Goal: Task Accomplishment & Management: Use online tool/utility

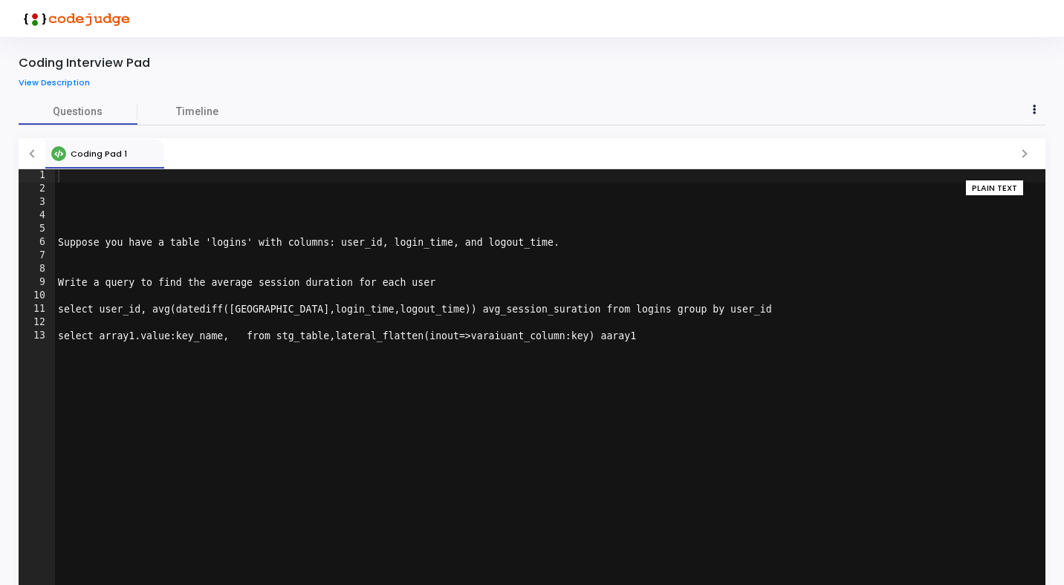
scroll to position [50, 0]
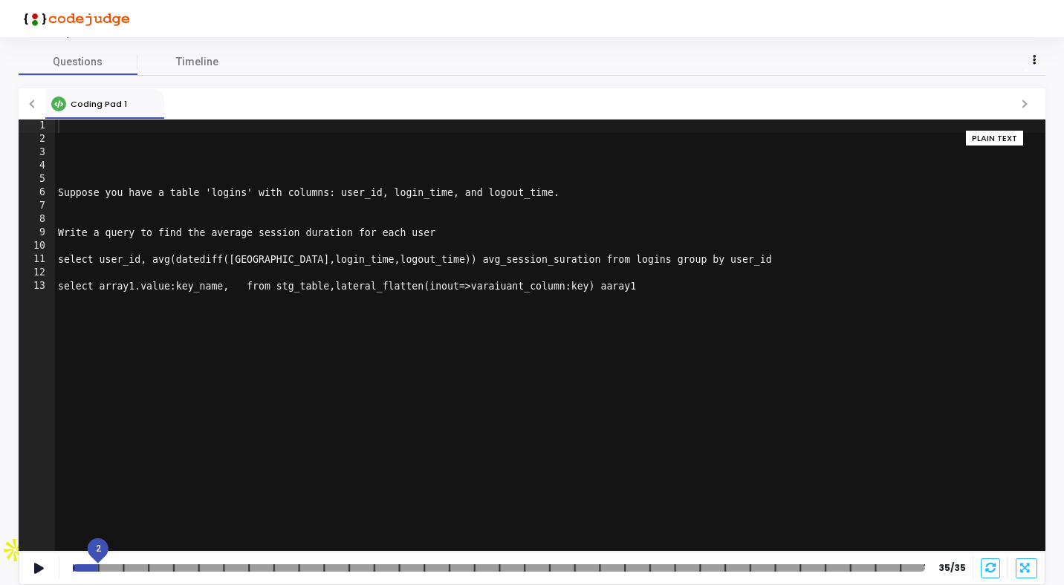
click at [85, 562] on mat-slider "2" at bounding box center [499, 568] width 864 height 12
click at [86, 566] on div at bounding box center [501, 568] width 856 height 7
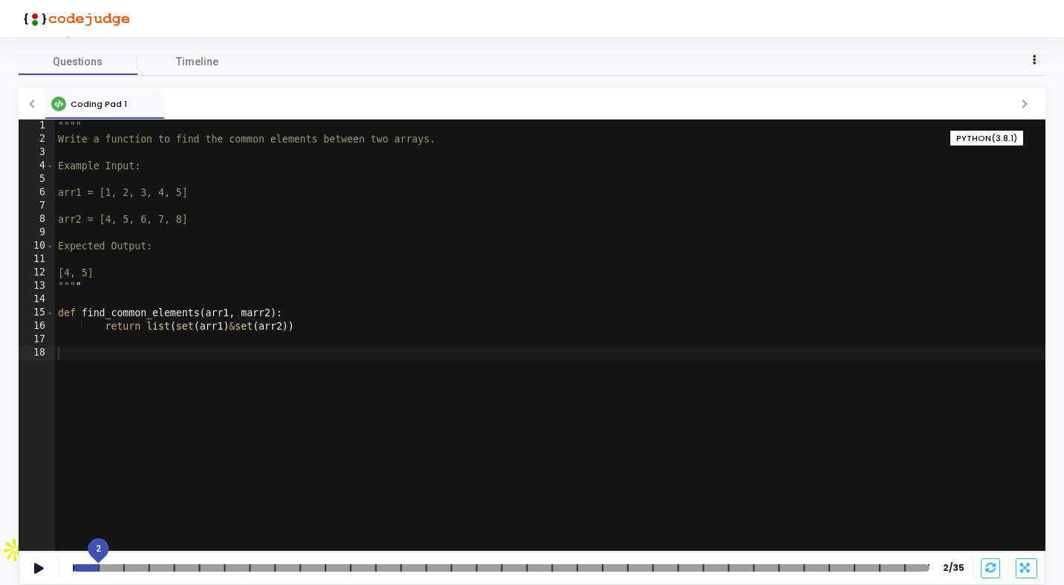
click at [120, 570] on div at bounding box center [501, 568] width 856 height 7
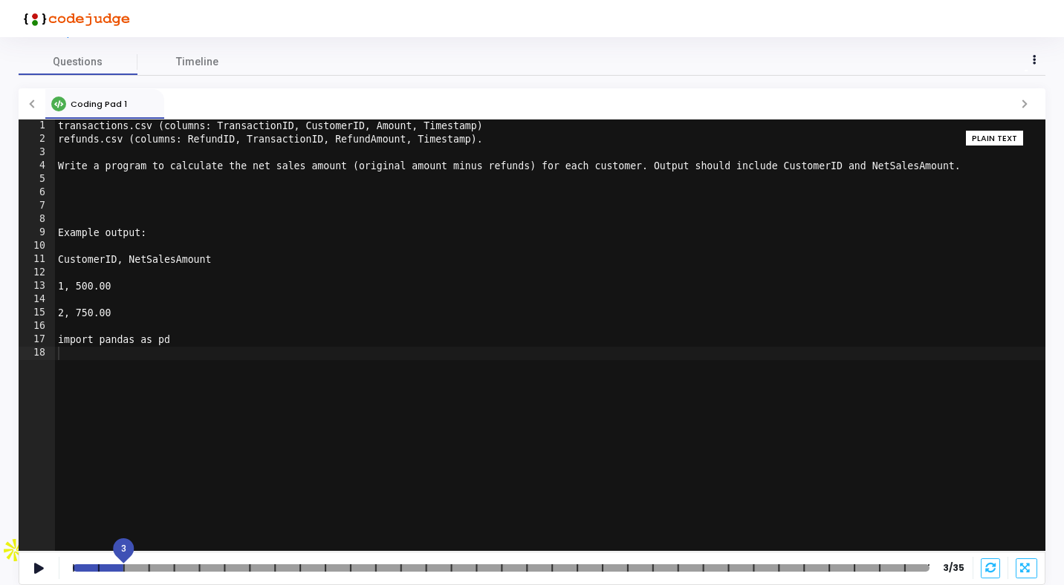
click at [101, 567] on div at bounding box center [501, 568] width 856 height 7
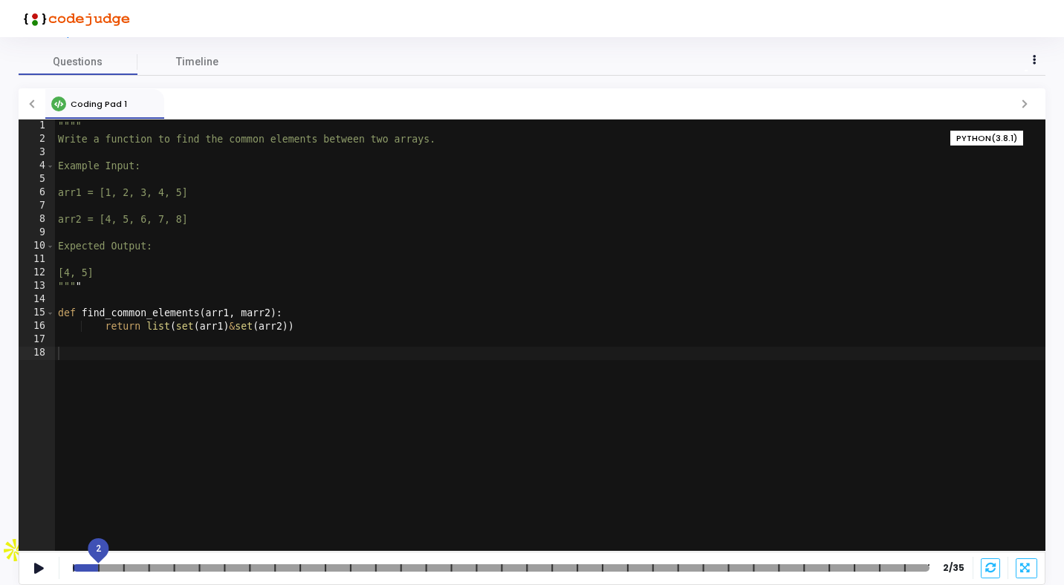
click at [78, 569] on div at bounding box center [501, 568] width 856 height 7
click at [39, 570] on icon at bounding box center [39, 569] width 10 height 8
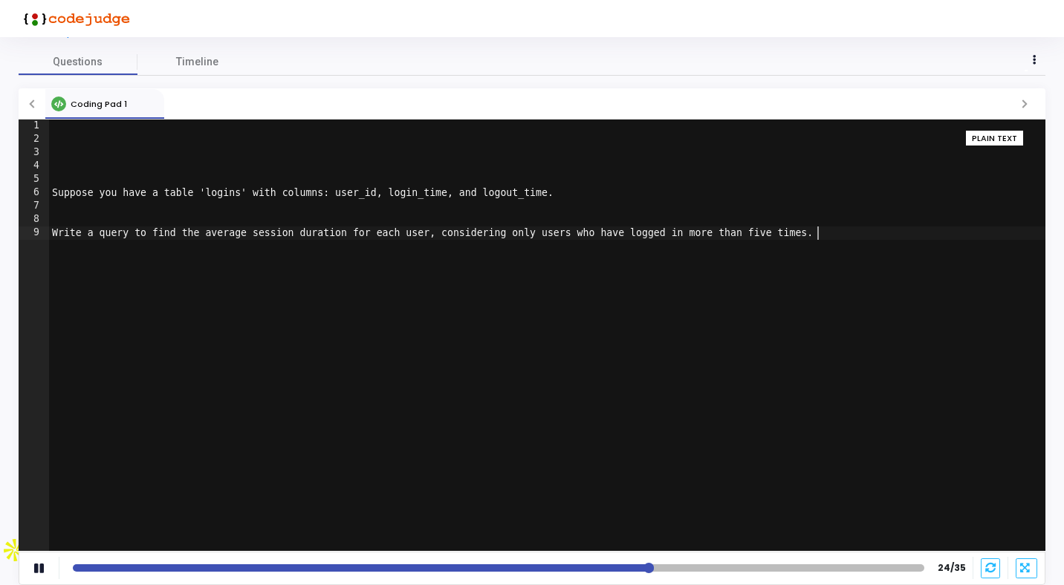
click at [279, 346] on div "Suppose you have a table 'logins' with columns: user_id, login_time, and logout…" at bounding box center [547, 349] width 996 height 458
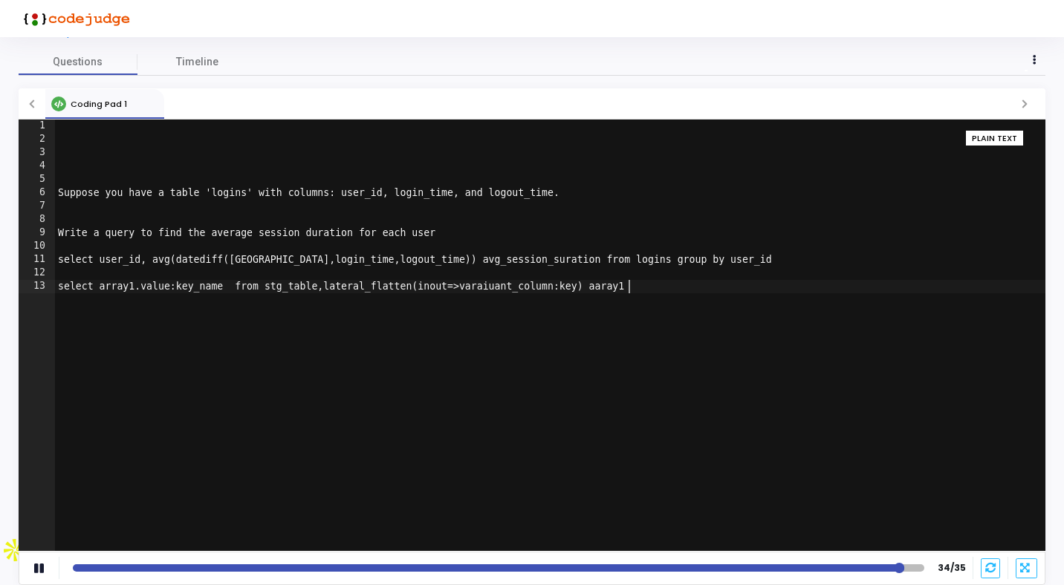
type textarea "select array1.value:key_name, from stg_table,lateral_flatten(inout=>varaiuant_c…"
click at [345, 568] on div at bounding box center [499, 568] width 852 height 7
